Goal: Book appointment/travel/reservation

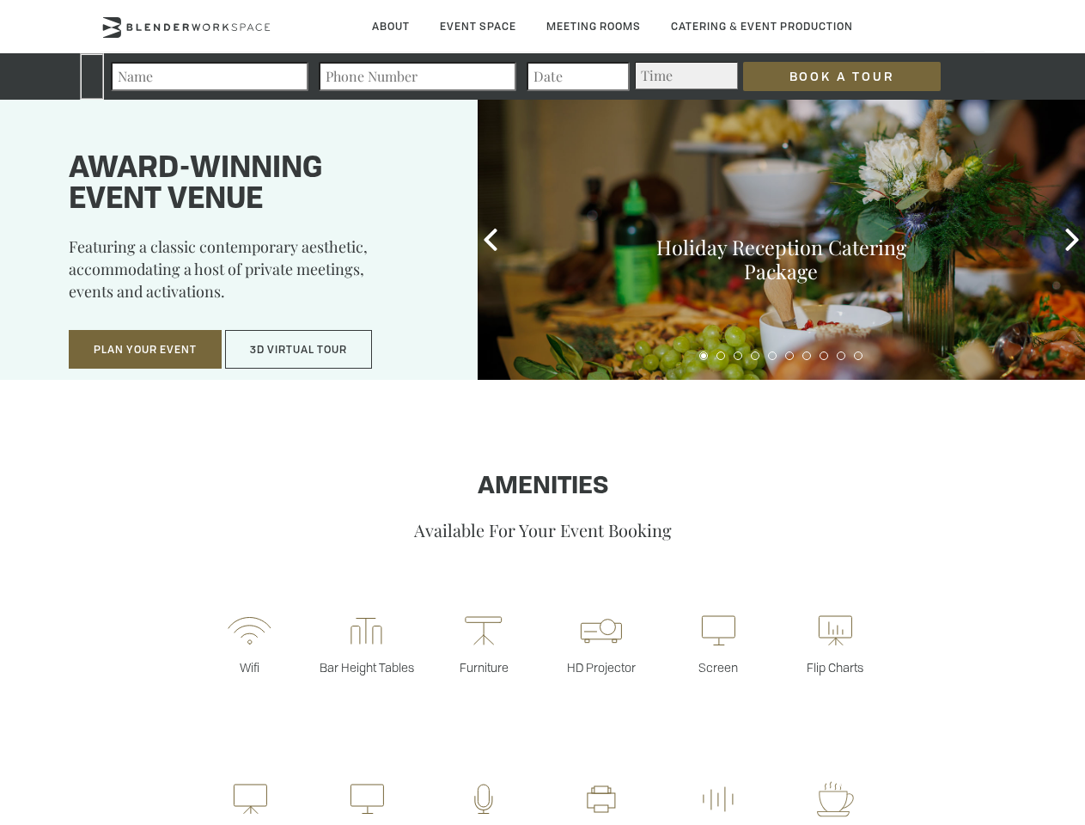
click at [828, 76] on input "Book a Tour" at bounding box center [842, 76] width 198 height 29
click at [145, 350] on button "Plan Your Event" at bounding box center [145, 350] width 153 height 40
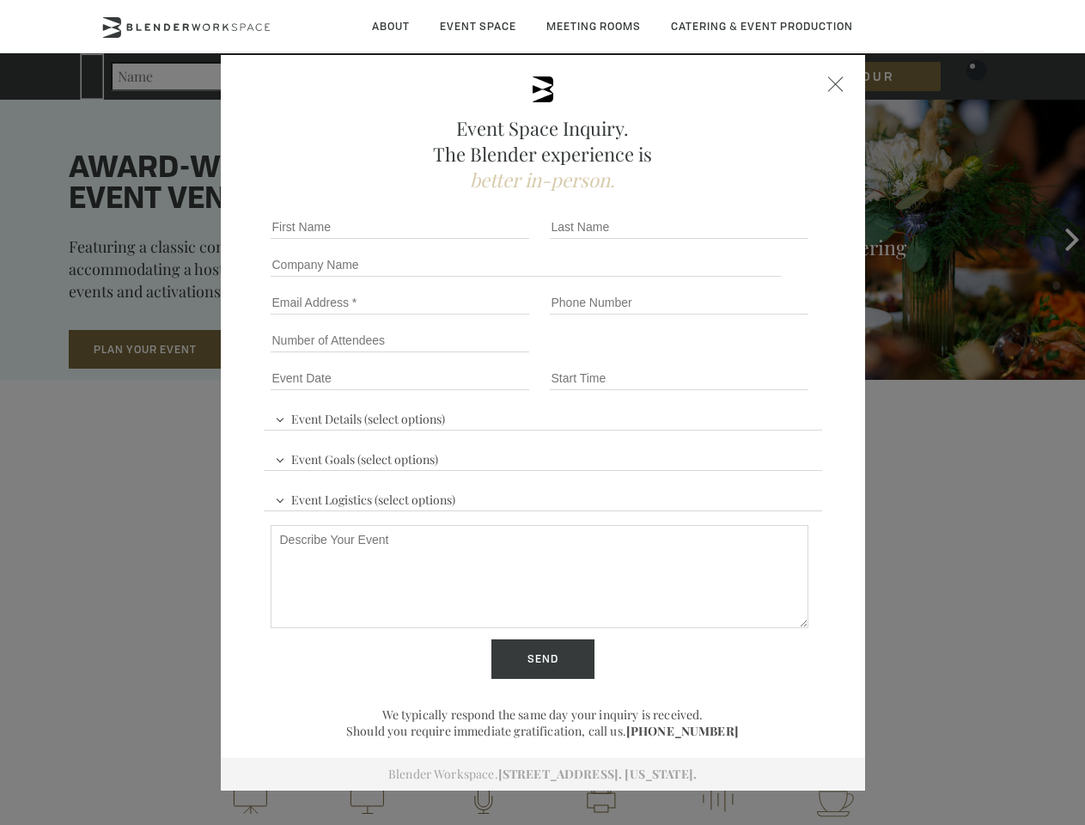
click at [299, 350] on button "3D Virtual Tour" at bounding box center [298, 350] width 147 height 40
click at [491, 240] on div "First name *" at bounding box center [403, 227] width 279 height 38
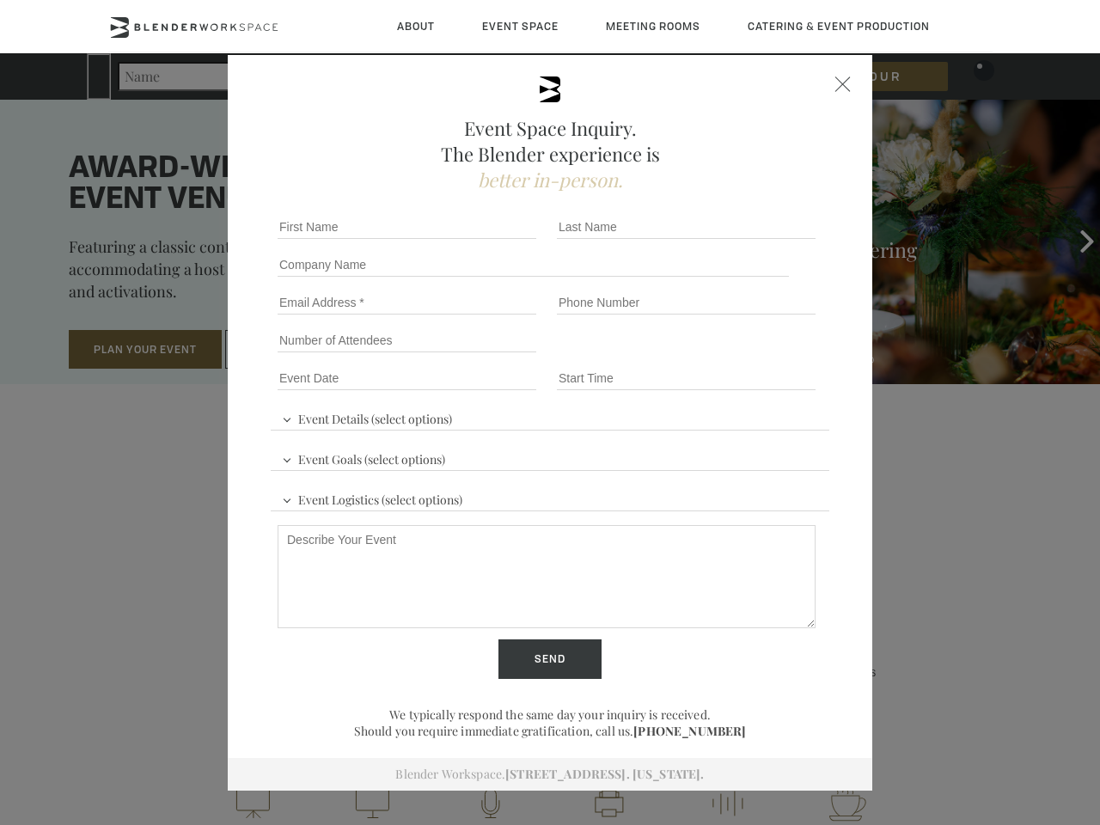
click at [1072, 240] on div "Event Space Inquiry. The Blender experience is better in-person. Event Details …" at bounding box center [550, 412] width 1100 height 825
click at [704, 356] on fieldset "Number of Attendees Budget Range" at bounding box center [550, 340] width 558 height 38
click at [721, 356] on fieldset "Number of Attendees Budget Range" at bounding box center [550, 340] width 558 height 38
click at [738, 356] on fieldset "Number of Attendees Budget Range" at bounding box center [550, 340] width 558 height 38
click at [755, 356] on fieldset "Number of Attendees Budget Range" at bounding box center [550, 340] width 558 height 38
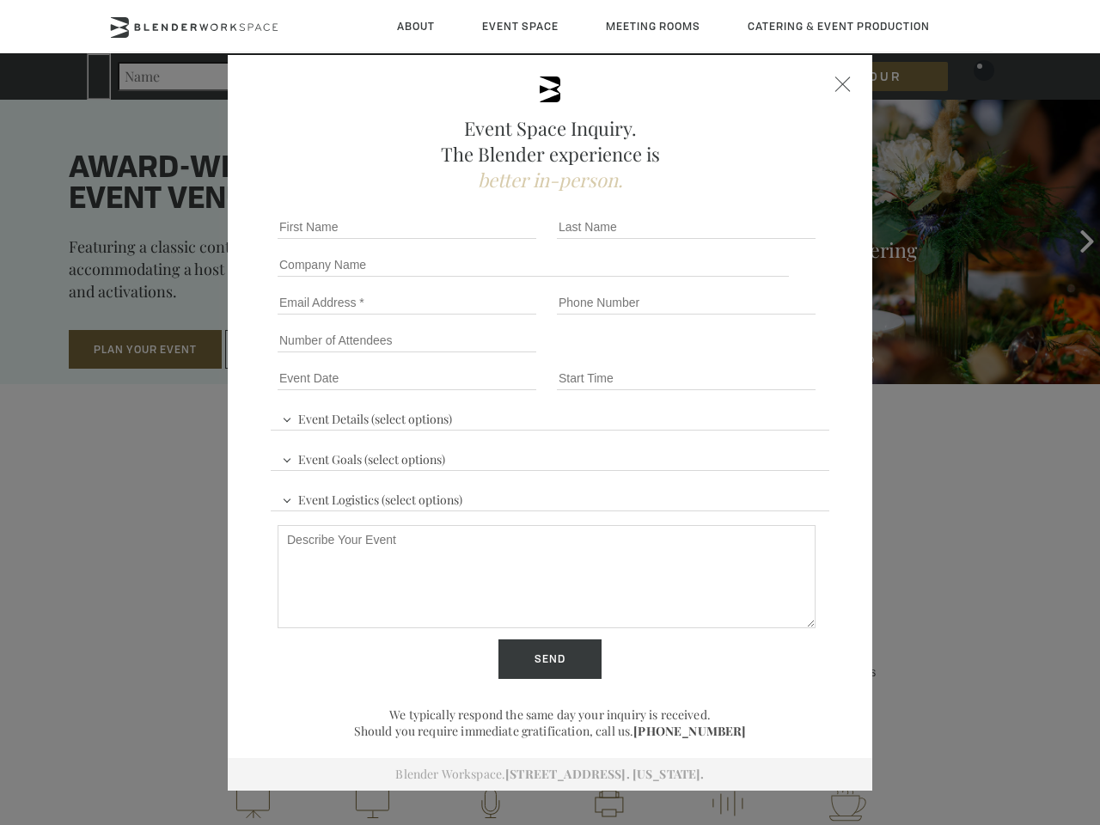
click at [772, 356] on fieldset "Number of Attendees Budget Range" at bounding box center [550, 340] width 558 height 38
